Goal: Information Seeking & Learning: Compare options

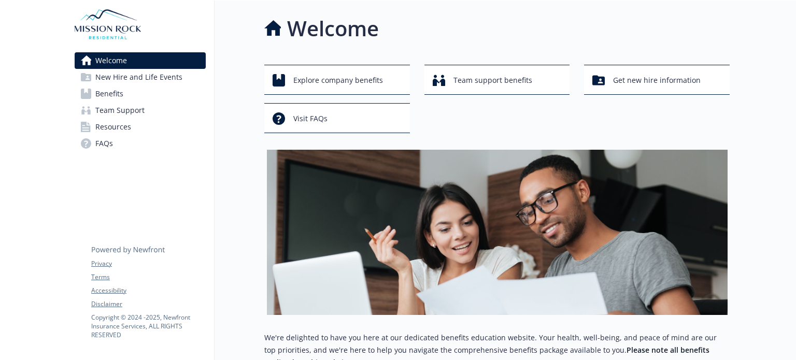
click at [128, 95] on link "Benefits" at bounding box center [140, 93] width 131 height 17
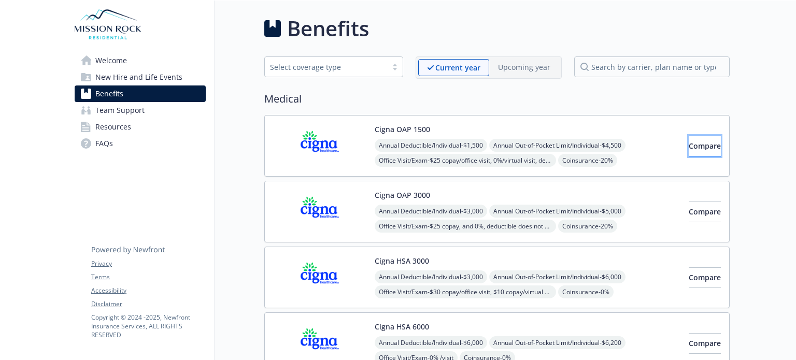
click at [688, 151] on button "Compare" at bounding box center [704, 146] width 32 height 21
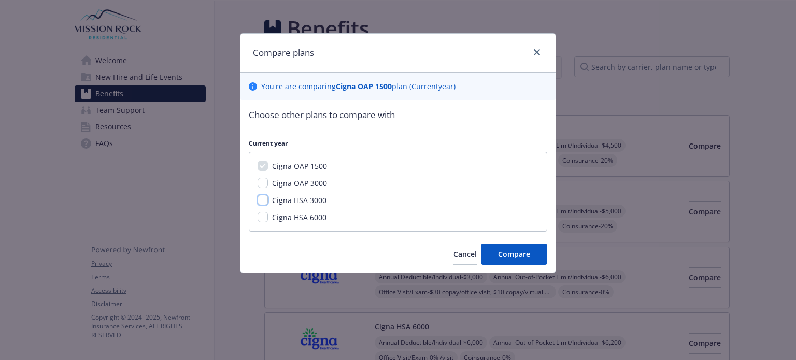
click at [262, 199] on input "Cigna HSA 3000" at bounding box center [262, 200] width 10 height 10
checkbox input "true"
click at [522, 252] on span "Compare" at bounding box center [514, 254] width 32 height 10
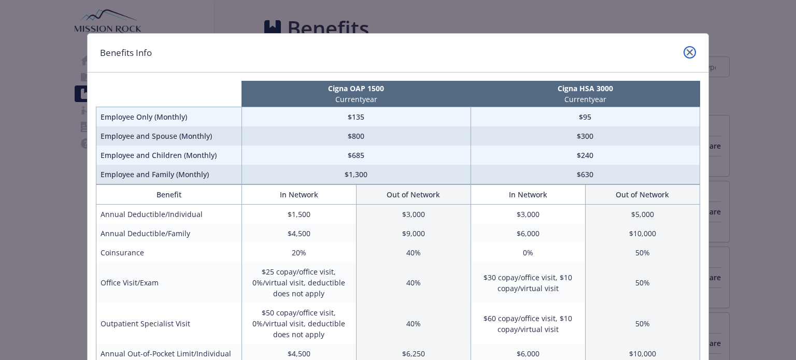
click at [686, 51] on icon "close" at bounding box center [689, 52] width 6 height 6
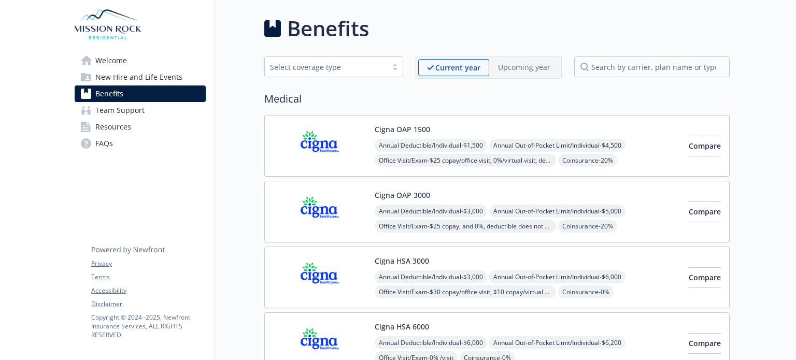
click at [420, 130] on button "Cigna OAP 1500" at bounding box center [401, 129] width 55 height 11
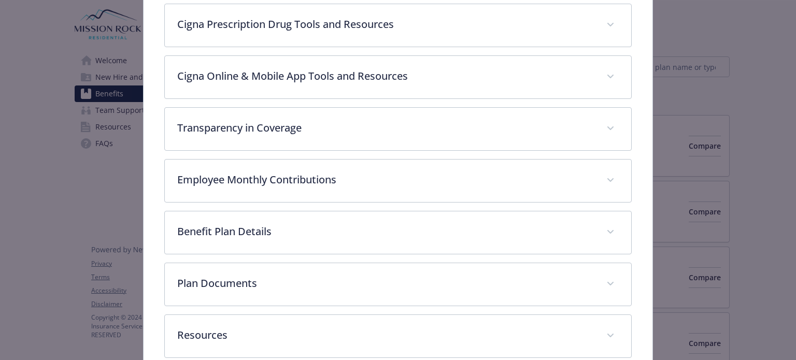
scroll to position [445, 0]
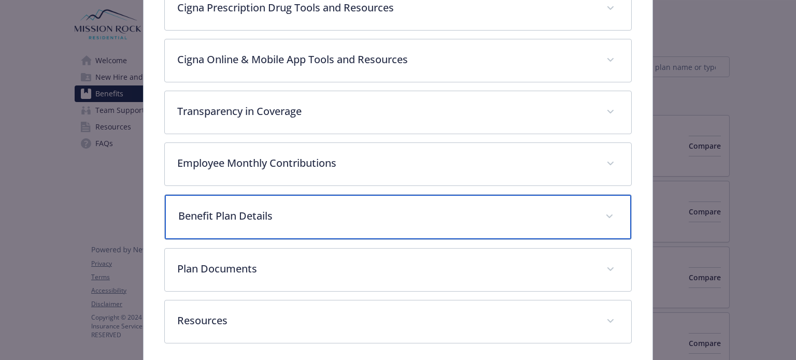
click at [606, 214] on icon "details for plan Medical - Cigna OAP 1500 - Medical PPO" at bounding box center [609, 216] width 6 height 4
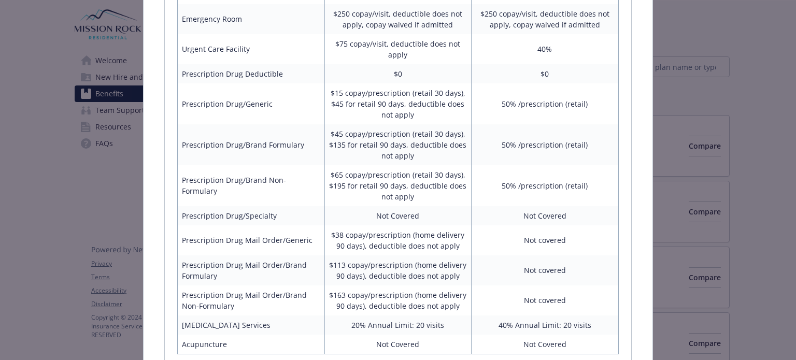
scroll to position [1136, 0]
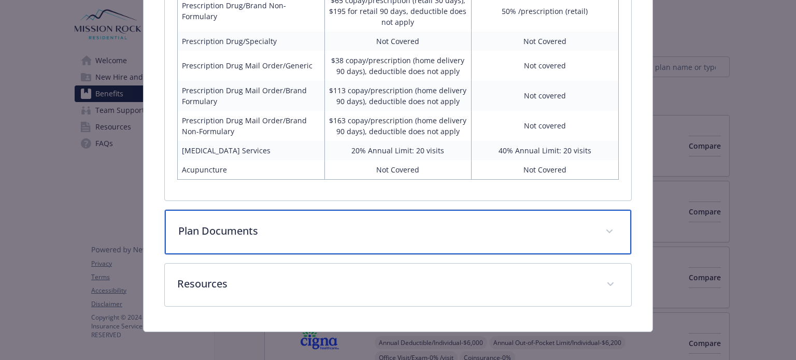
click at [606, 229] on icon "details for plan Medical - Cigna OAP 1500 - Medical PPO" at bounding box center [609, 231] width 6 height 4
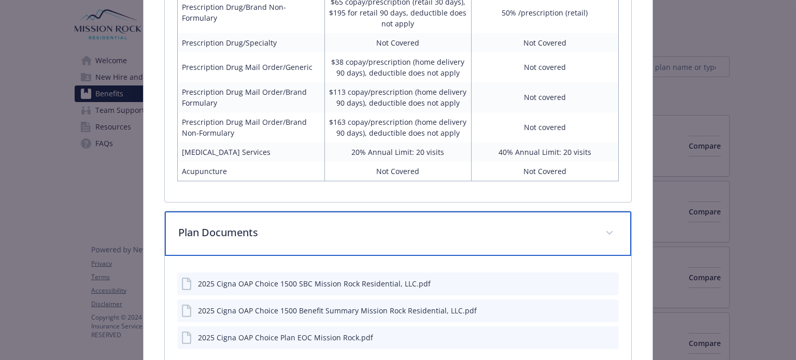
scroll to position [1186, 0]
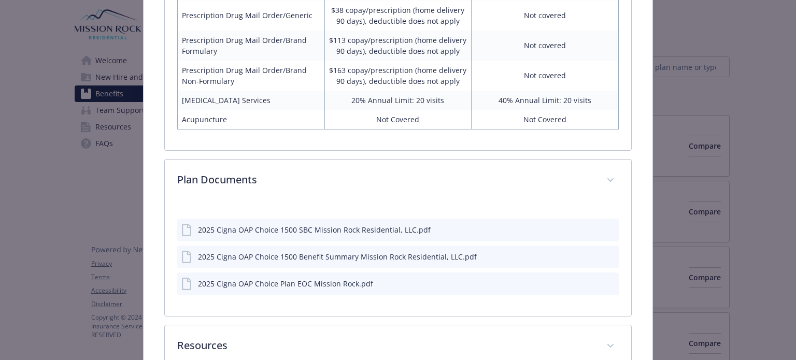
click at [587, 253] on icon "download file" at bounding box center [591, 256] width 8 height 8
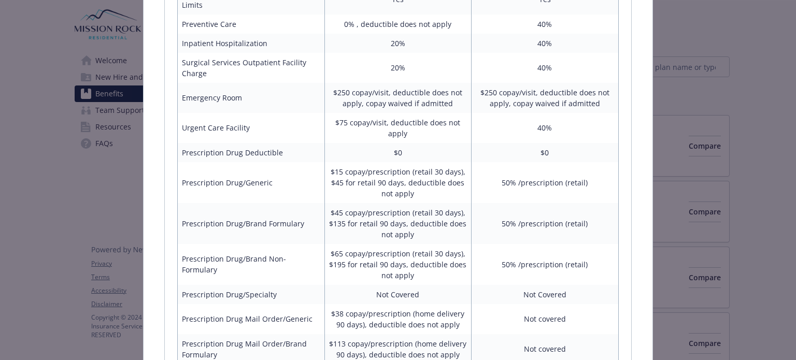
scroll to position [823, 0]
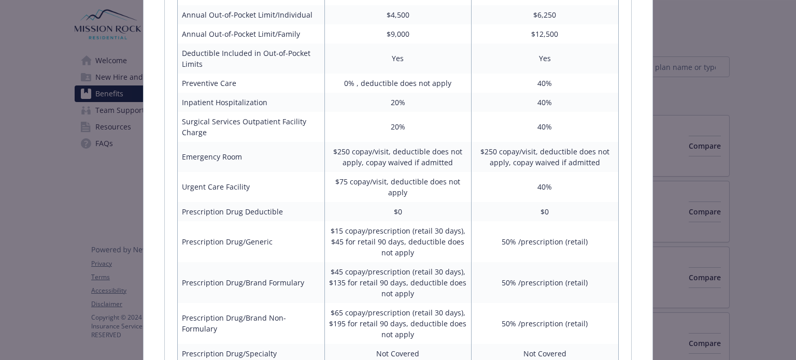
click at [750, 127] on div "Medical - Cigna OAP 1500 - Medical PPO Cigna OAP 1500 Website [URL][DOMAIN_NAME…" at bounding box center [398, 180] width 796 height 360
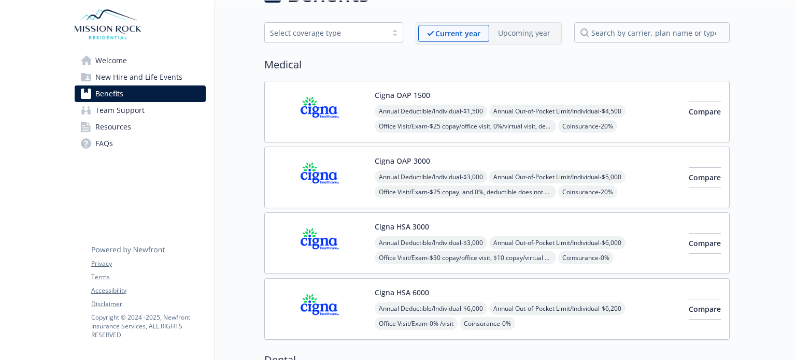
scroll to position [52, 0]
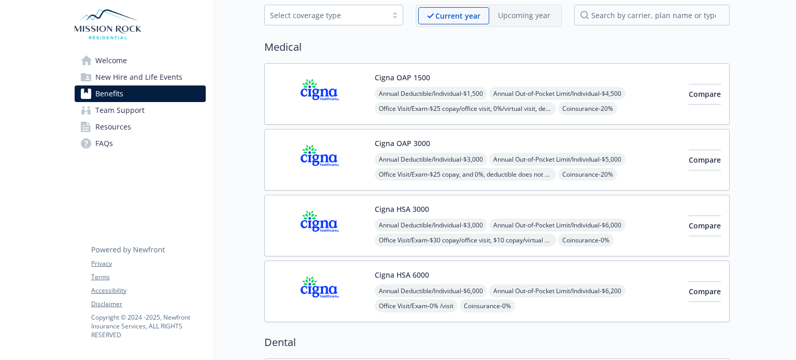
click at [412, 143] on button "Cigna OAP 3000" at bounding box center [401, 143] width 55 height 11
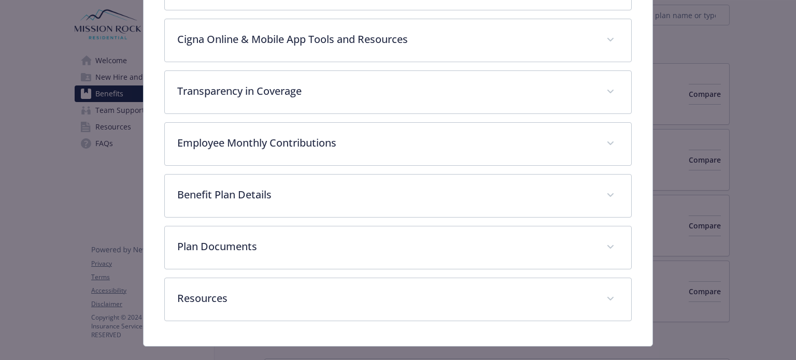
scroll to position [481, 0]
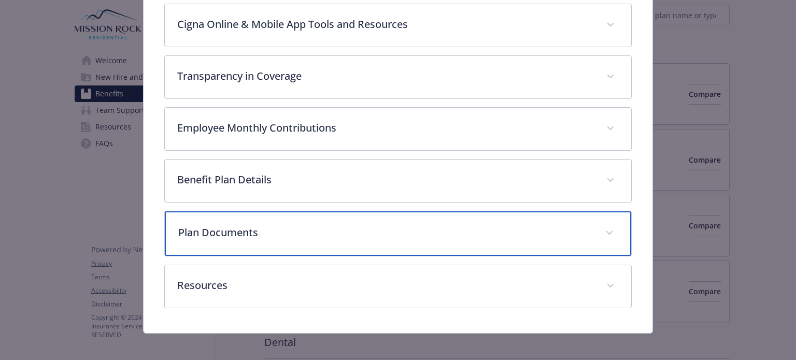
click at [602, 225] on span "details for plan Medical - Cigna OAP 3000 - Medical PPO" at bounding box center [609, 233] width 17 height 17
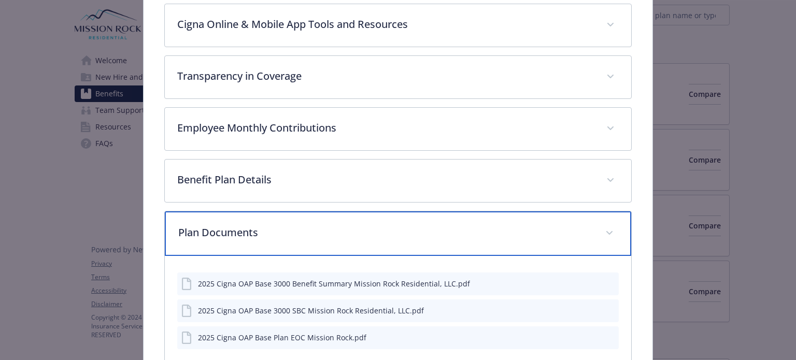
scroll to position [532, 0]
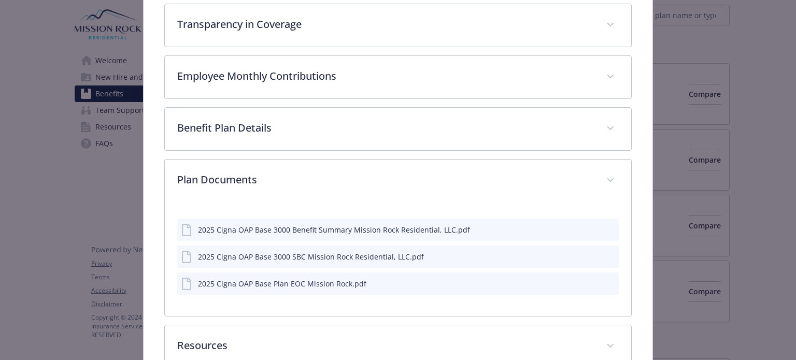
click at [587, 225] on icon "download file" at bounding box center [591, 229] width 8 height 8
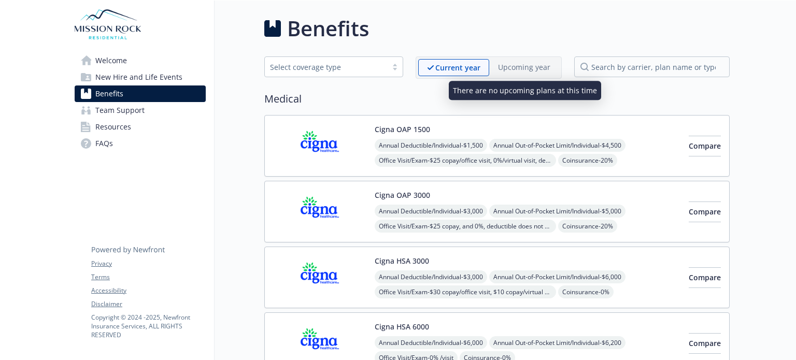
click at [509, 66] on p "Upcoming year" at bounding box center [524, 67] width 52 height 11
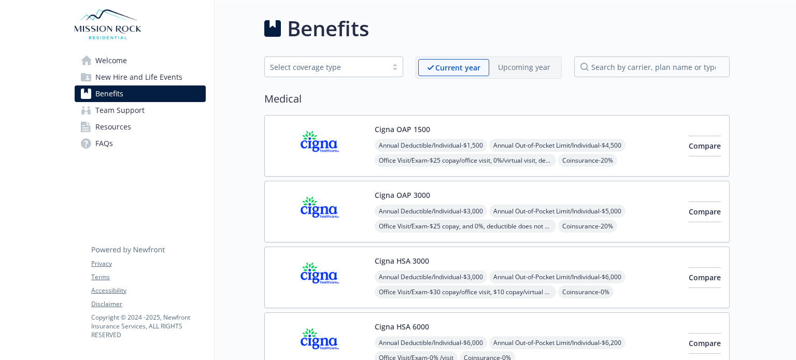
click at [393, 67] on div at bounding box center [395, 67] width 16 height 8
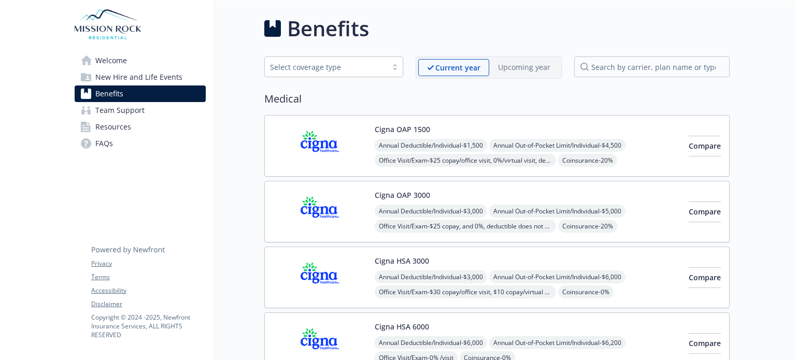
scroll to position [52, 0]
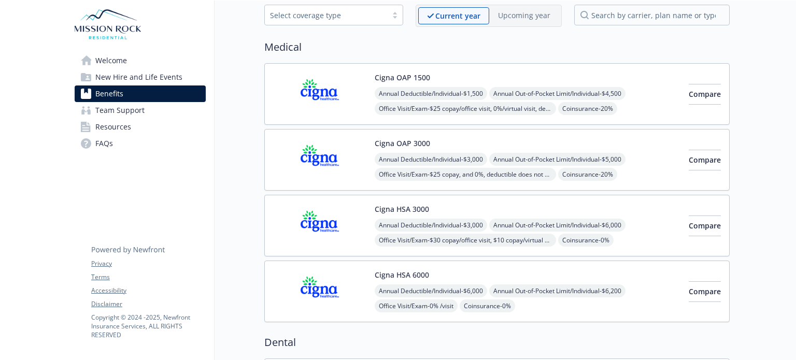
click at [114, 144] on link "FAQs" at bounding box center [140, 143] width 131 height 17
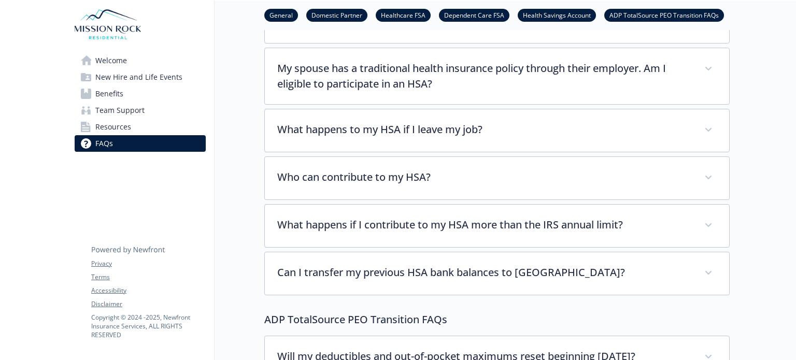
scroll to position [1968, 0]
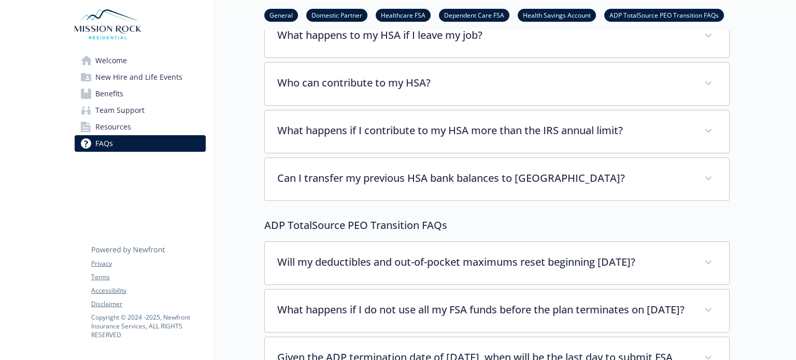
click at [141, 128] on link "Resources" at bounding box center [140, 127] width 131 height 17
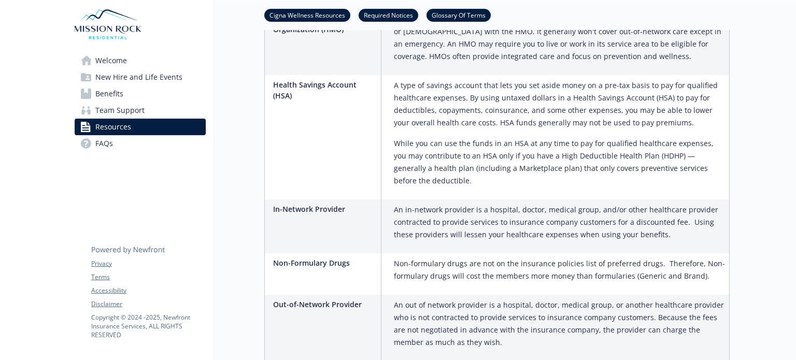
scroll to position [1864, 0]
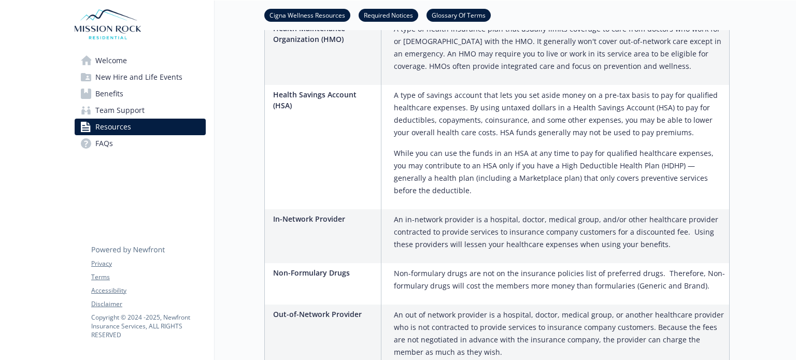
click at [126, 99] on link "Benefits" at bounding box center [140, 93] width 131 height 17
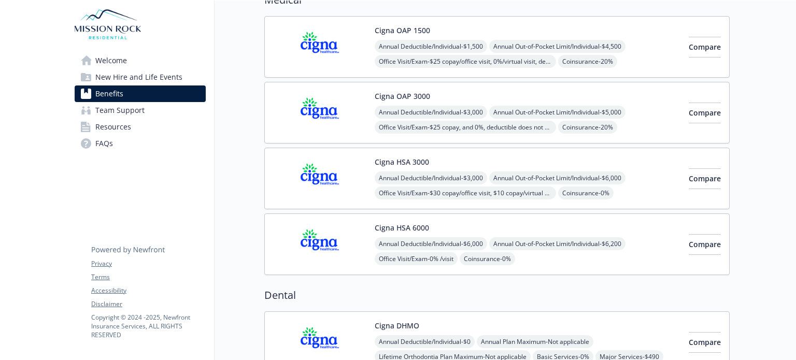
scroll to position [104, 0]
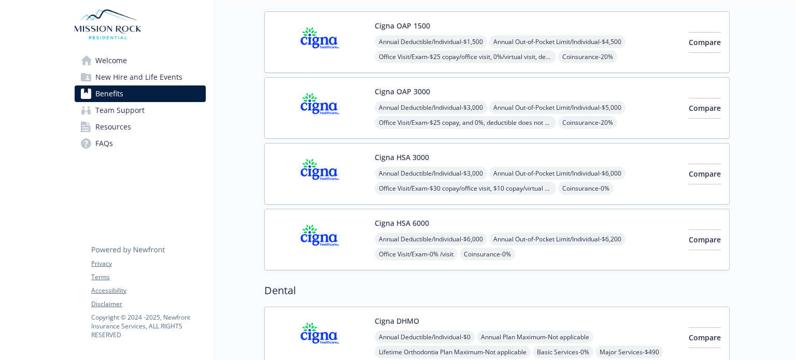
click at [398, 157] on button "Cigna HSA 3000" at bounding box center [401, 157] width 54 height 11
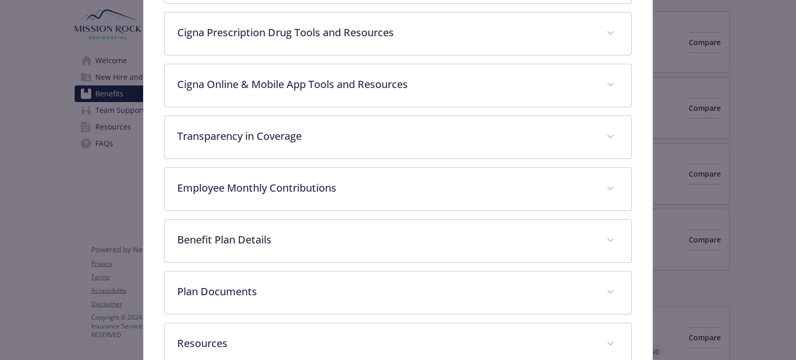
scroll to position [481, 0]
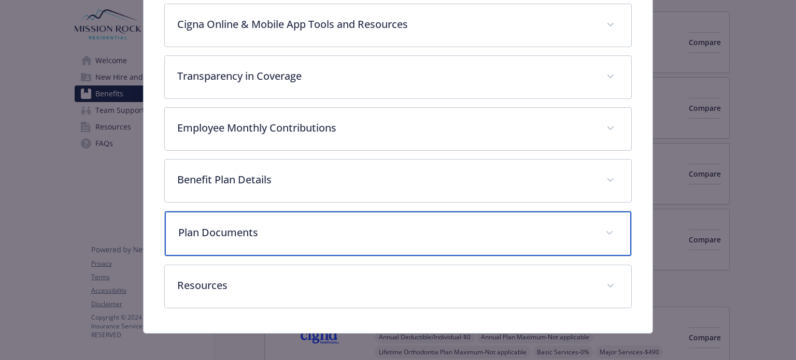
click at [604, 225] on span "details for plan Medical - Cigna HSA 3000 - HDHP PPO" at bounding box center [609, 233] width 17 height 17
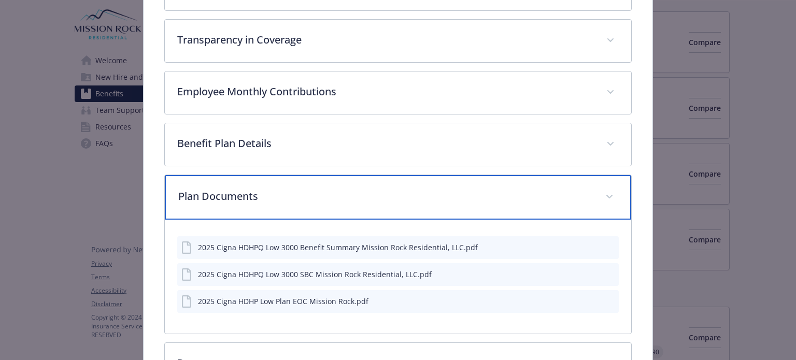
scroll to position [532, 0]
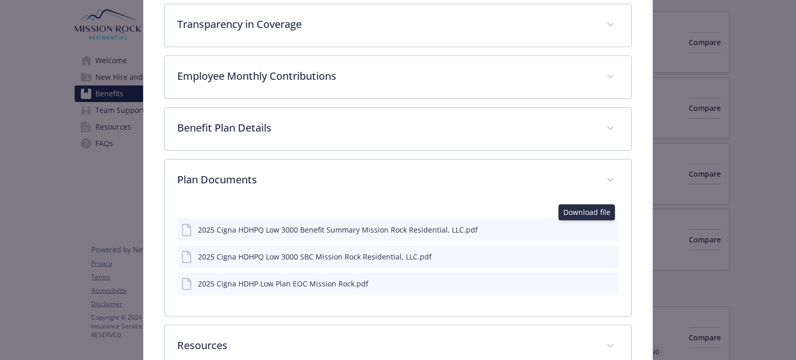
click at [587, 226] on icon "download file" at bounding box center [591, 229] width 8 height 8
